Goal: Transaction & Acquisition: Purchase product/service

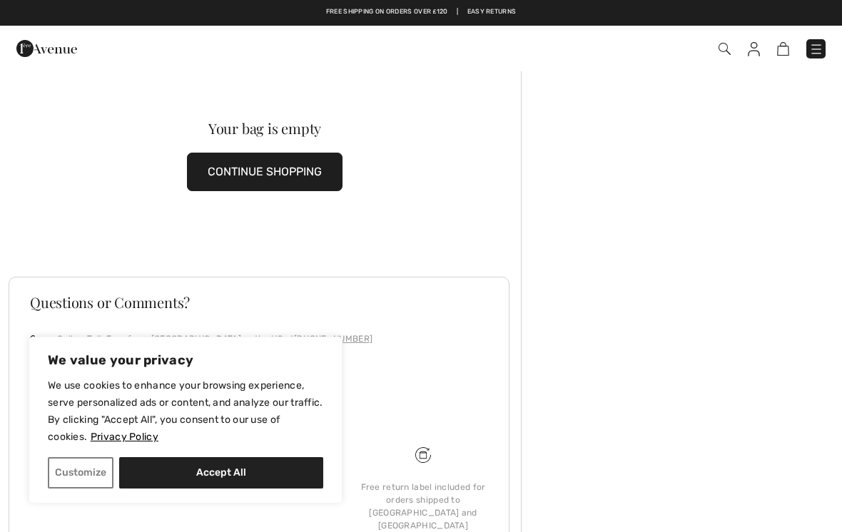
click at [783, 55] on img at bounding box center [783, 49] width 12 height 14
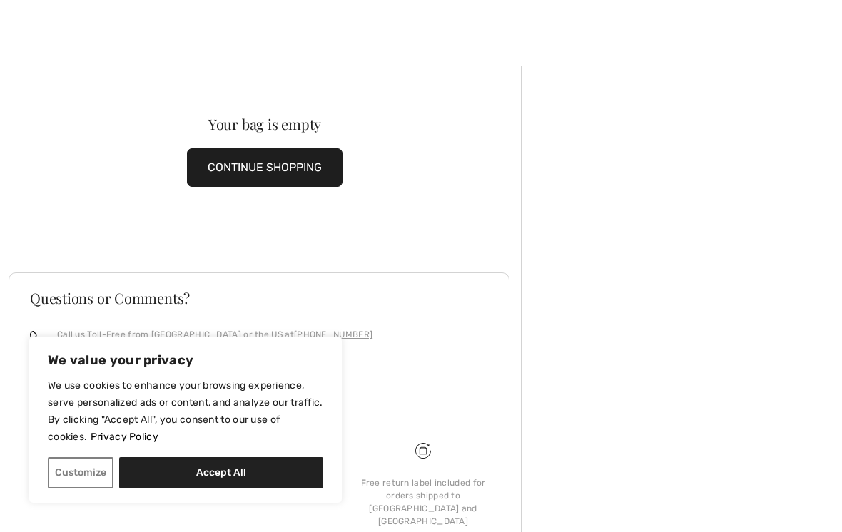
scroll to position [5, 0]
click at [297, 475] on button "Accept All" at bounding box center [221, 472] width 204 height 31
checkbox input "true"
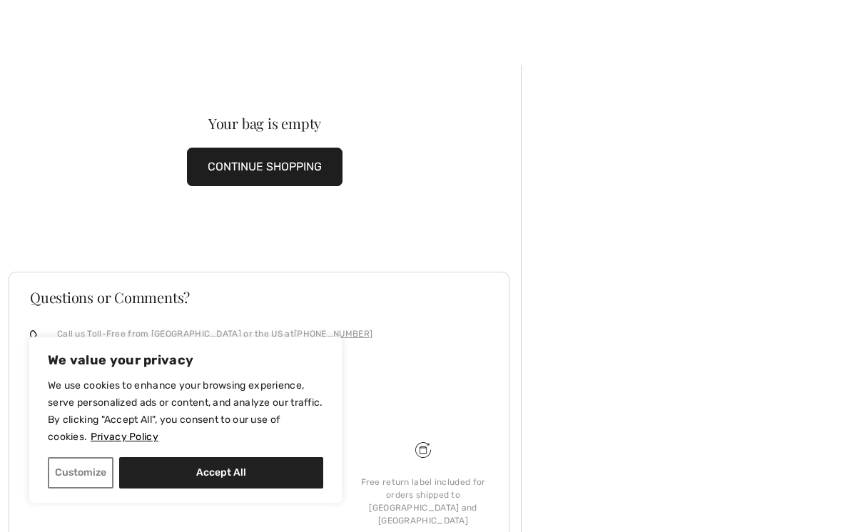
checkbox input "true"
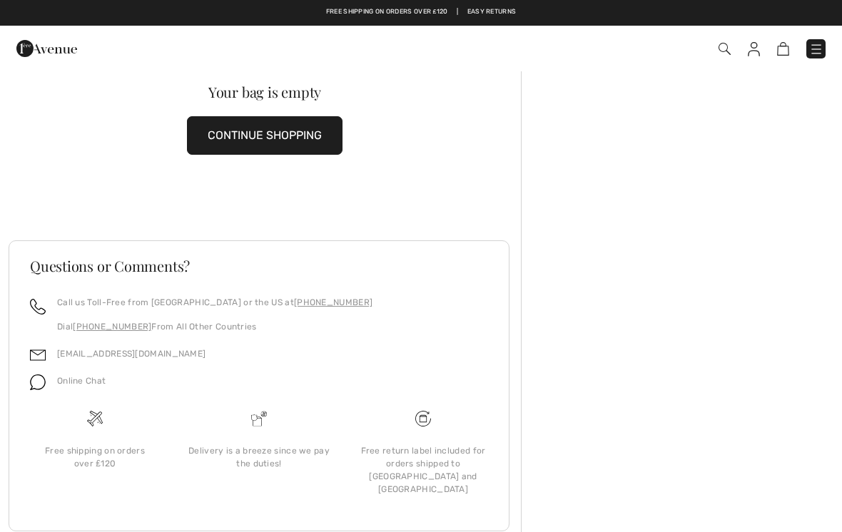
scroll to position [0, 0]
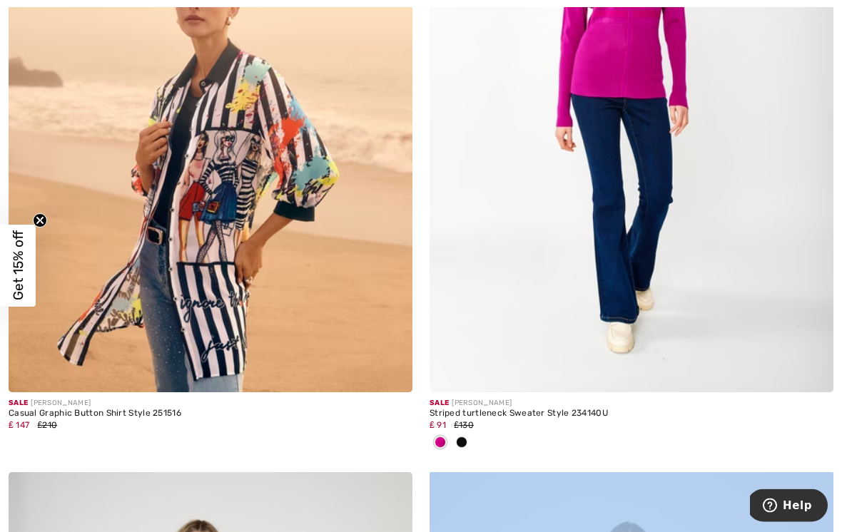
scroll to position [3085, 0]
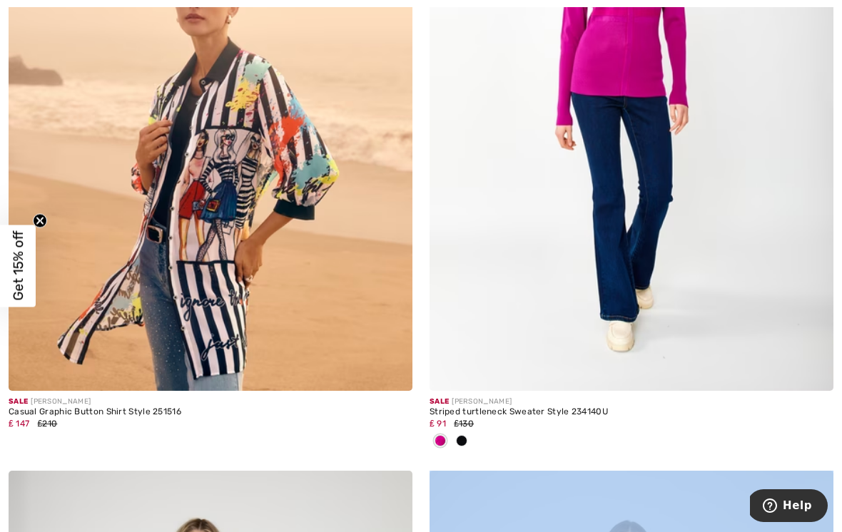
click at [653, 273] on img at bounding box center [632, 88] width 404 height 606
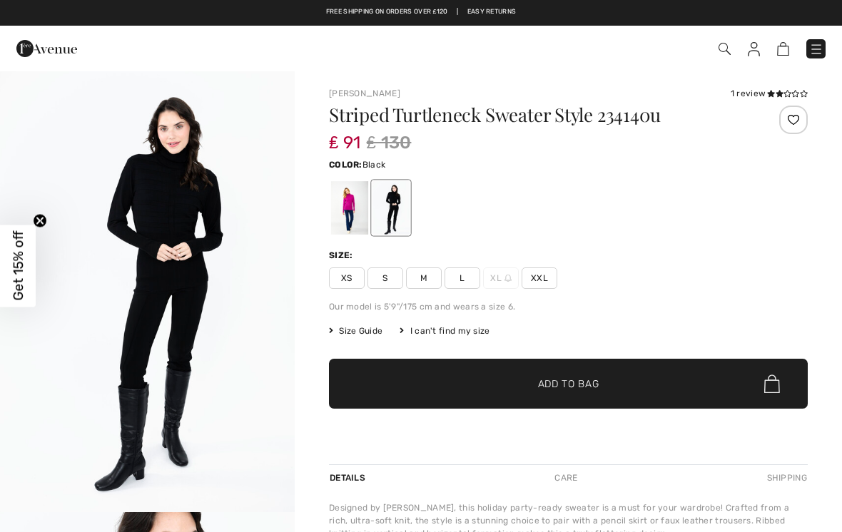
checkbox input "true"
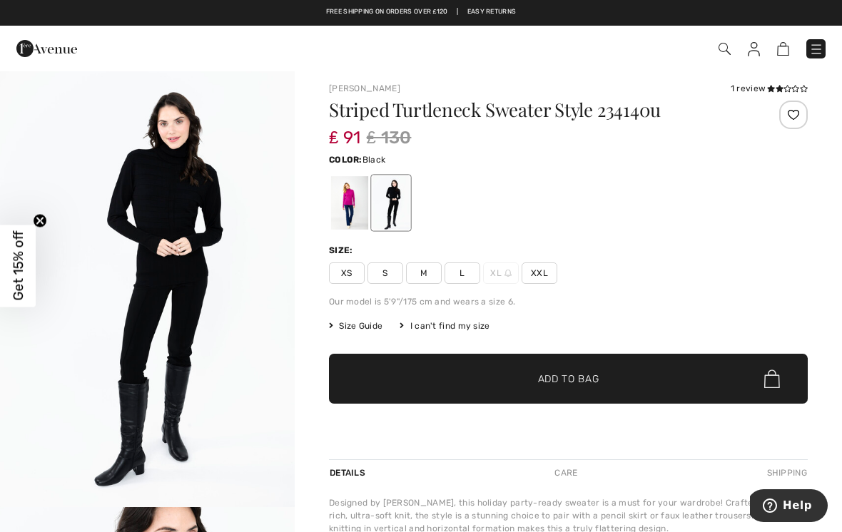
click at [351, 221] on div at bounding box center [349, 203] width 37 height 54
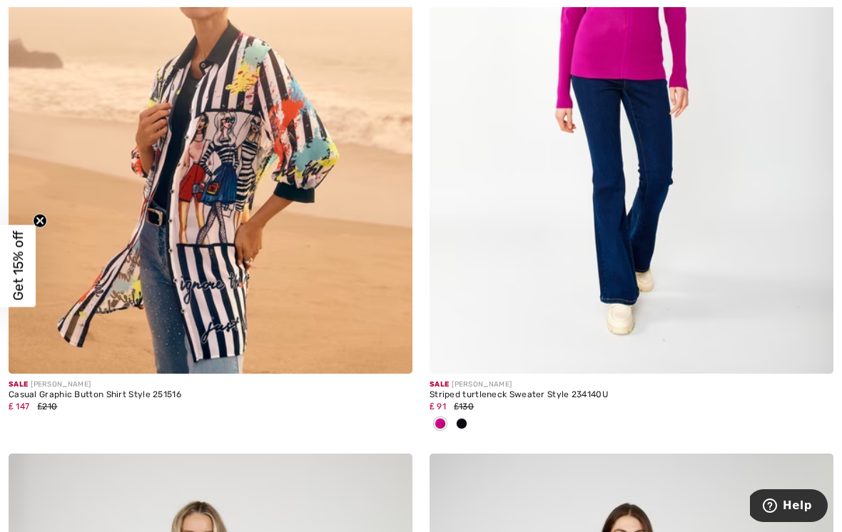
scroll to position [3104, 0]
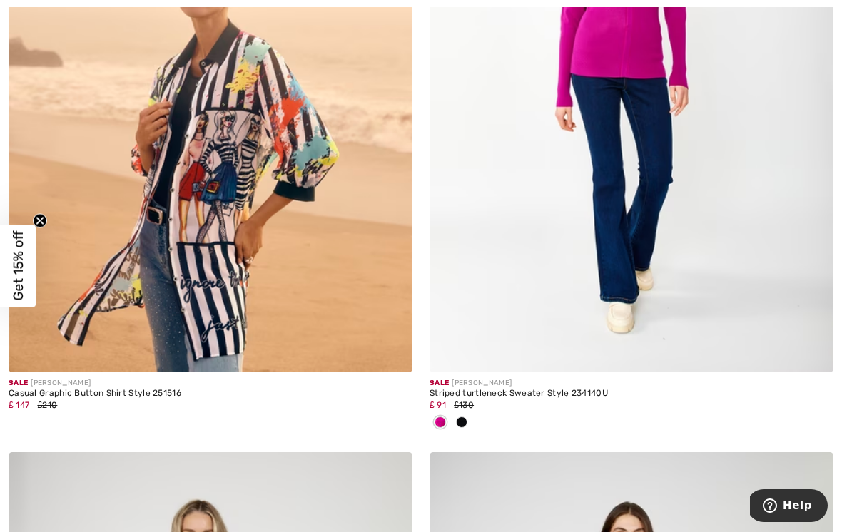
click at [646, 82] on img at bounding box center [632, 70] width 404 height 606
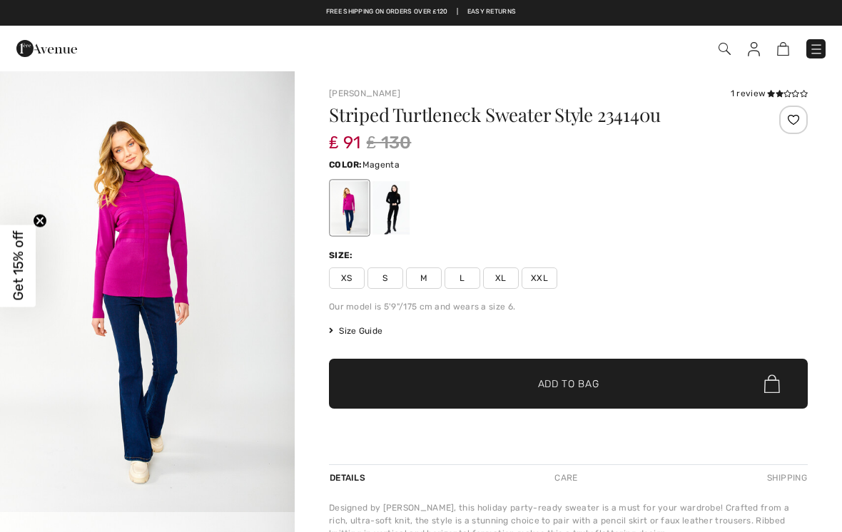
checkbox input "true"
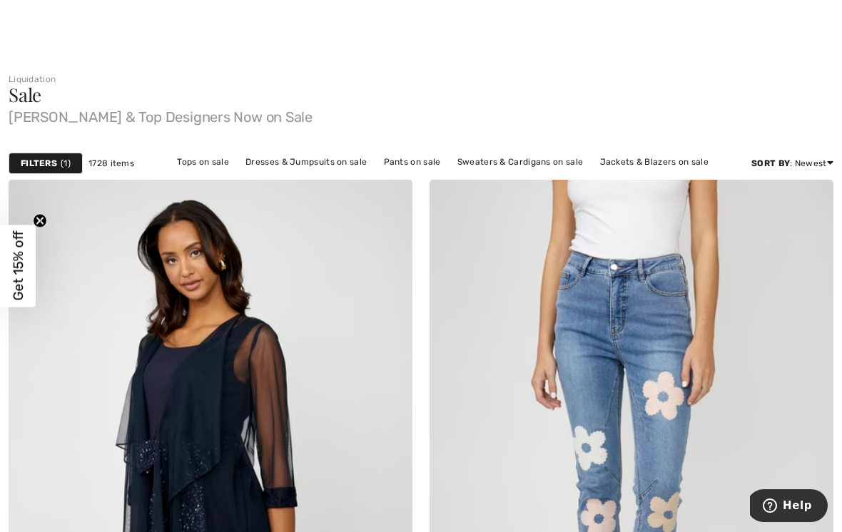
scroll to position [19, 0]
click at [563, 170] on link "Sweaters & Cardigans on sale" at bounding box center [520, 161] width 140 height 19
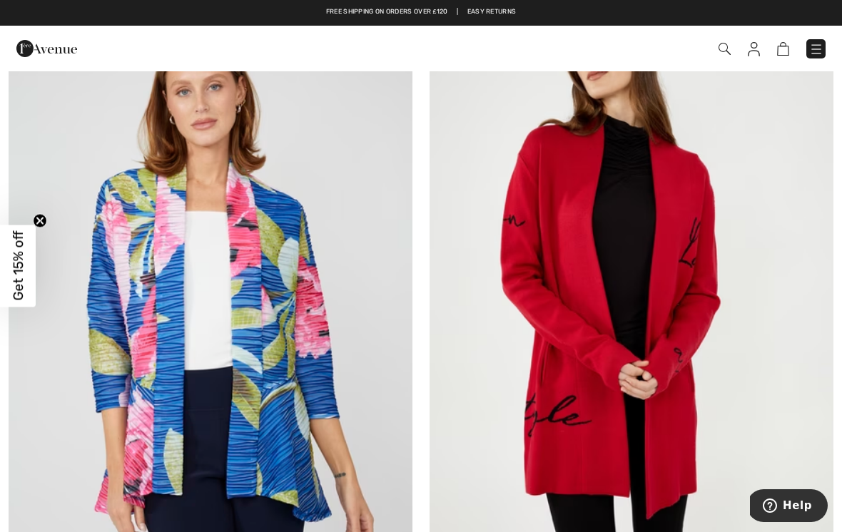
scroll to position [8622, 0]
click at [672, 416] on img at bounding box center [632, 294] width 404 height 606
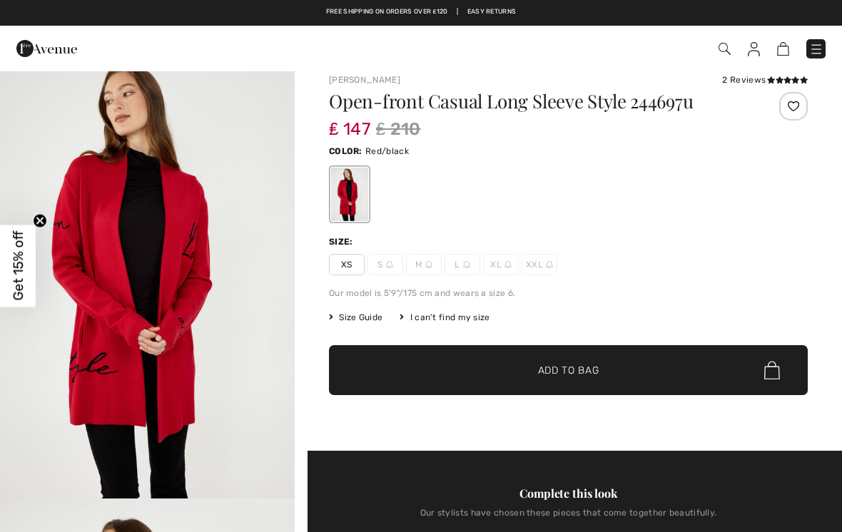
scroll to position [15, 0]
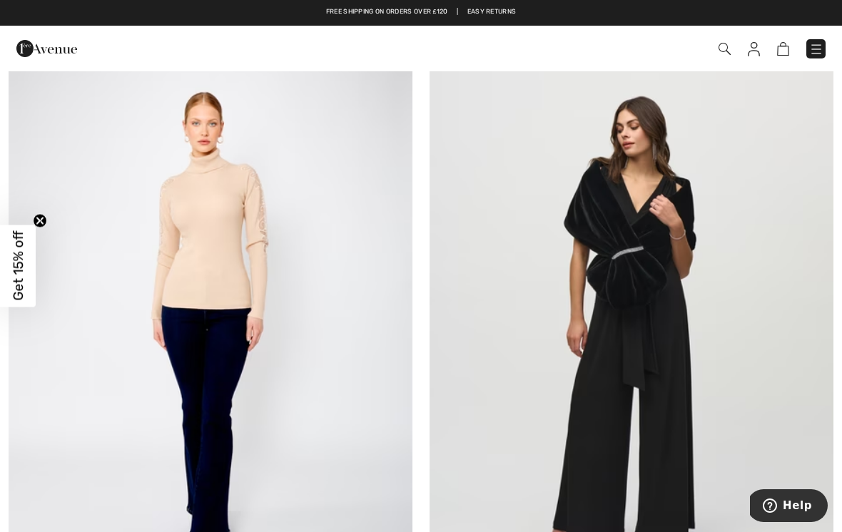
scroll to position [9252, 0]
click at [255, 273] on img at bounding box center [211, 327] width 404 height 606
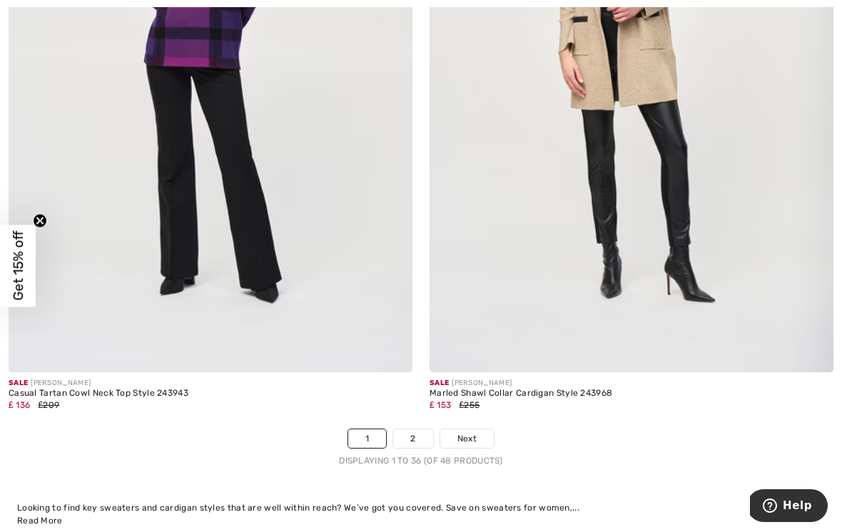
scroll to position [12202, 0]
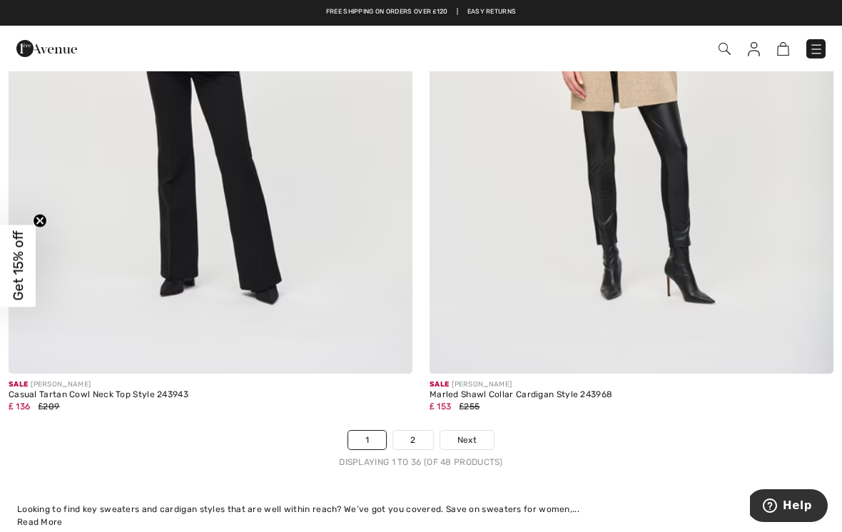
click at [415, 438] on link "2" at bounding box center [412, 440] width 39 height 19
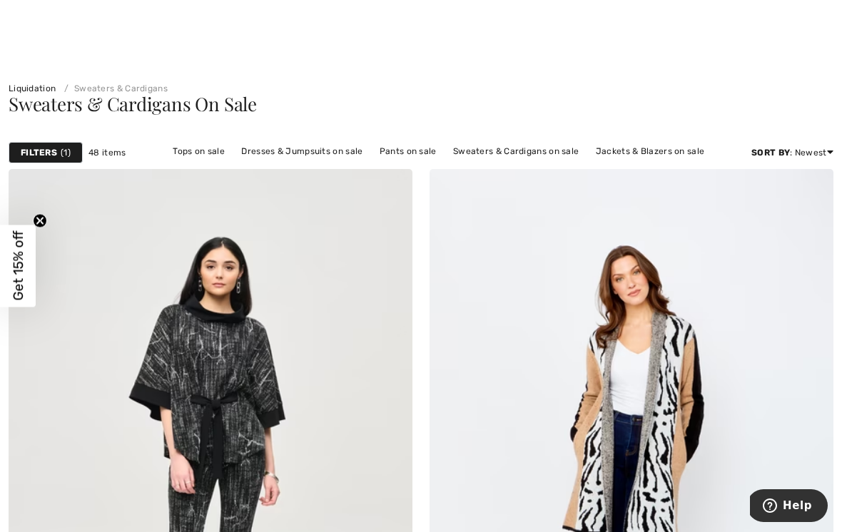
scroll to position [11, 0]
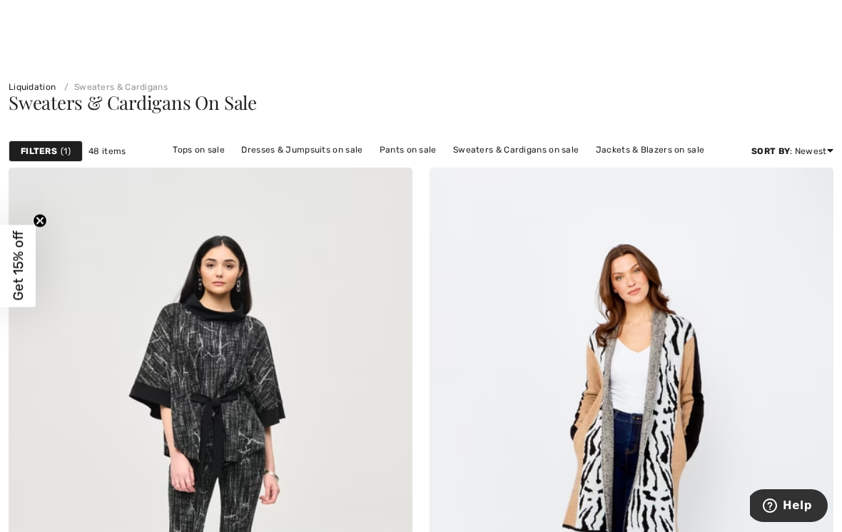
click at [423, 151] on link "Pants on sale" at bounding box center [408, 150] width 71 height 19
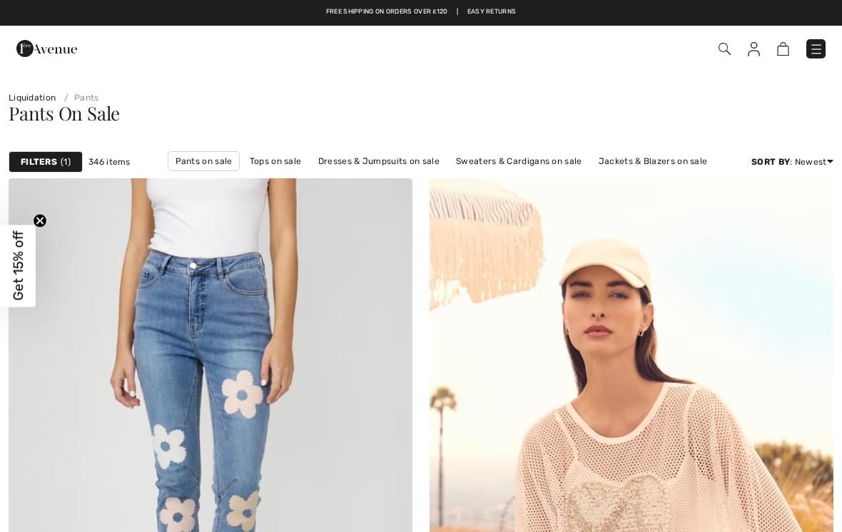
checkbox input "true"
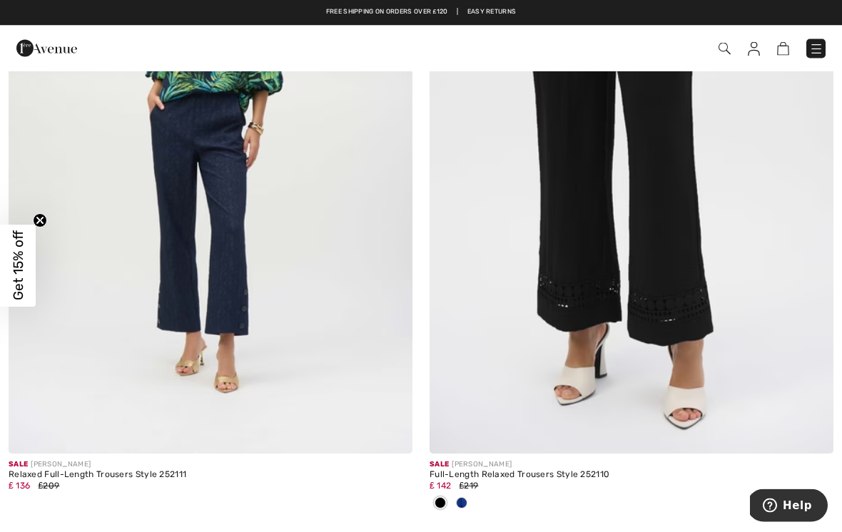
scroll to position [10066, 0]
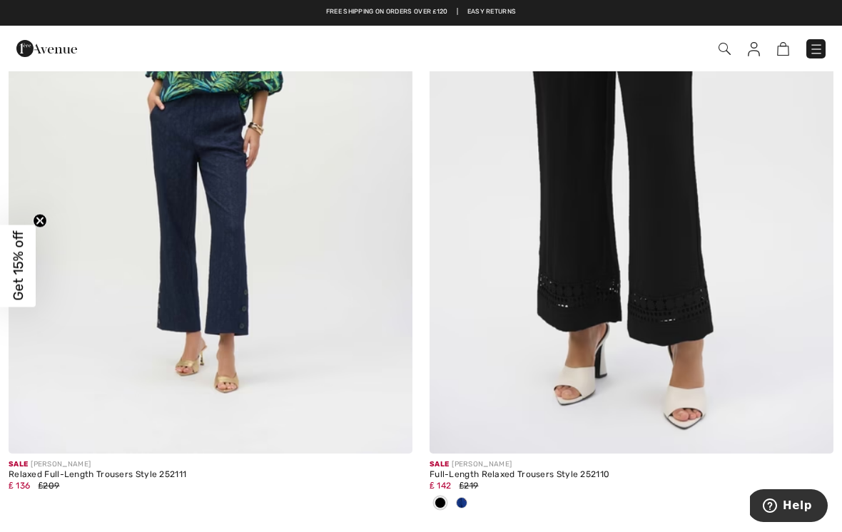
click at [204, 160] on img at bounding box center [211, 151] width 404 height 606
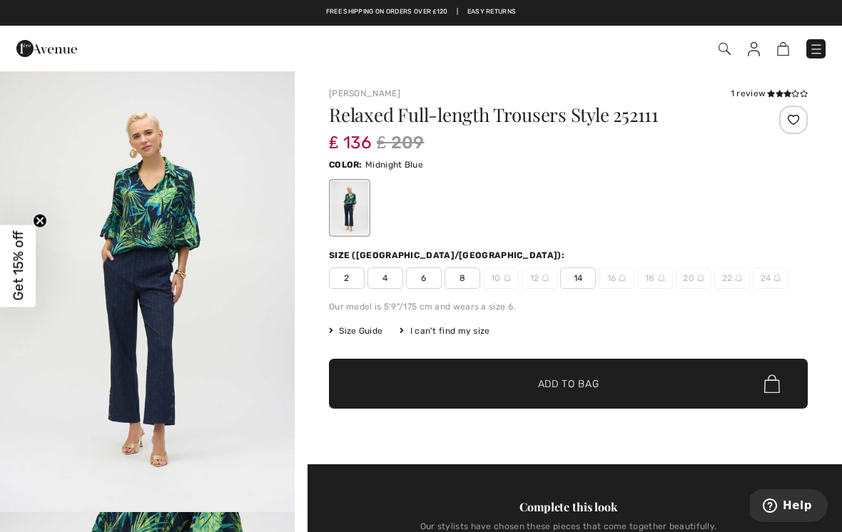
click at [785, 235] on div at bounding box center [568, 207] width 479 height 59
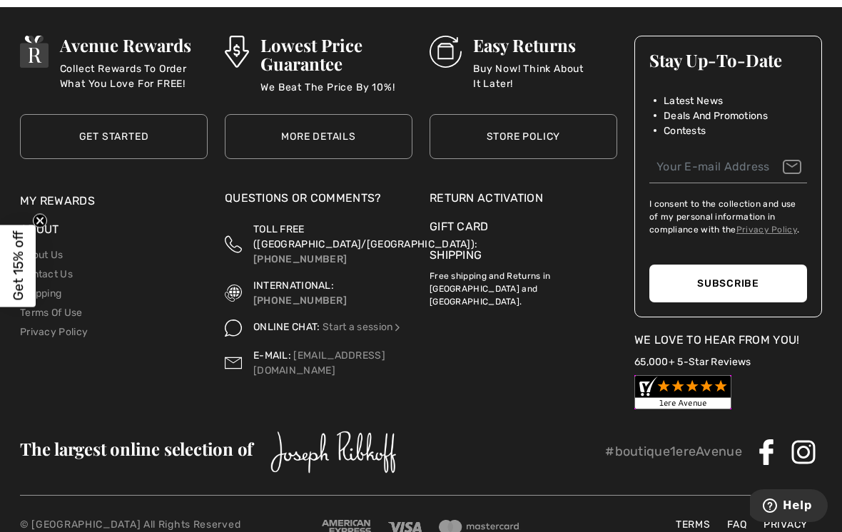
scroll to position [12789, 0]
